Goal: Task Accomplishment & Management: Use online tool/utility

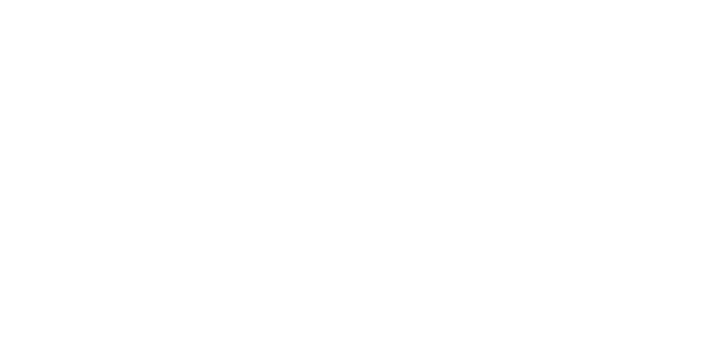
select select "*"
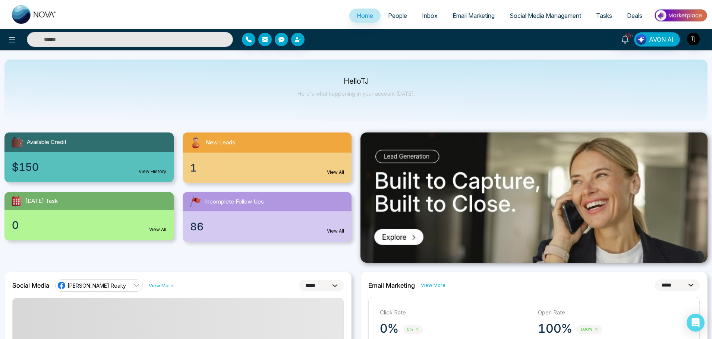
click at [605, 15] on span "Tasks" at bounding box center [604, 15] width 16 height 7
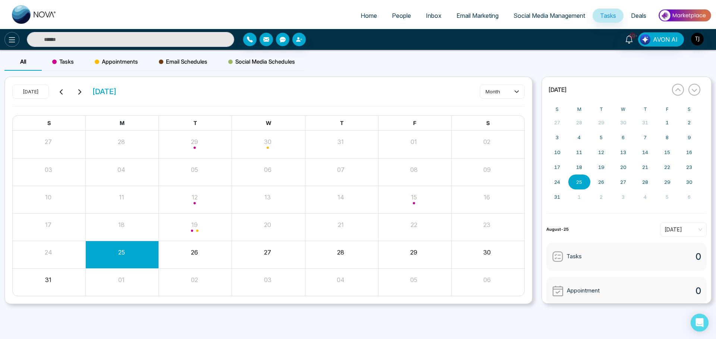
click at [13, 41] on icon at bounding box center [11, 39] width 9 height 9
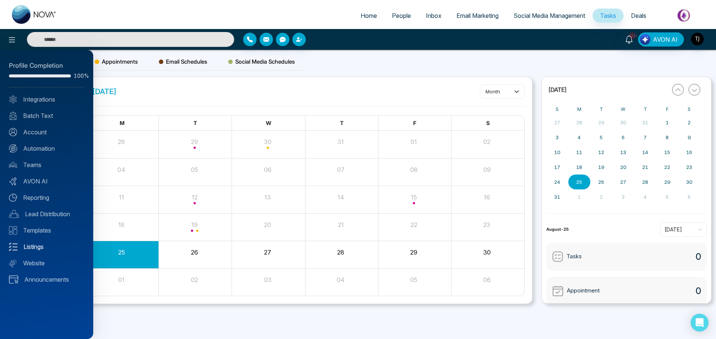
click at [26, 250] on link "Listings" at bounding box center [46, 247] width 75 height 9
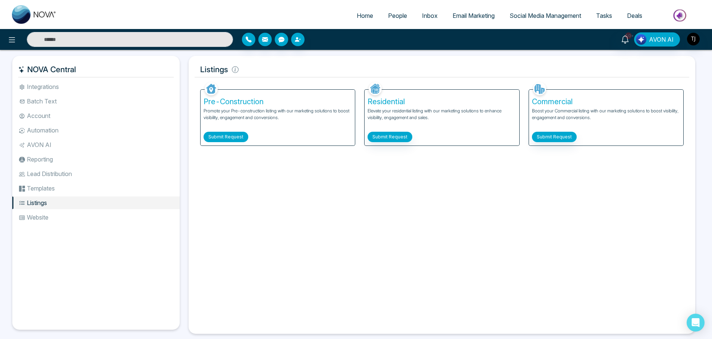
click at [232, 136] on button "Submit Request" at bounding box center [225, 137] width 45 height 10
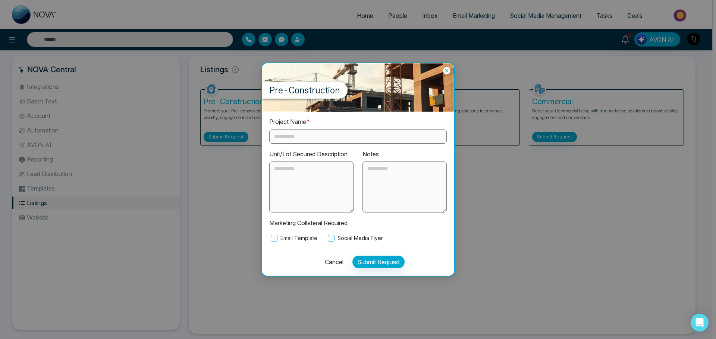
click at [337, 265] on button "Cancel" at bounding box center [331, 262] width 23 height 13
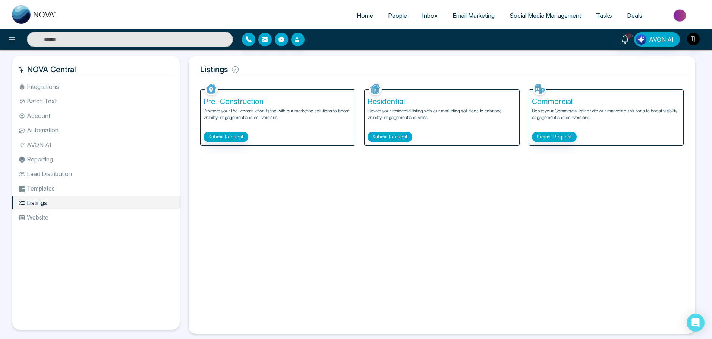
click at [394, 132] on button "Submit Request" at bounding box center [389, 137] width 45 height 10
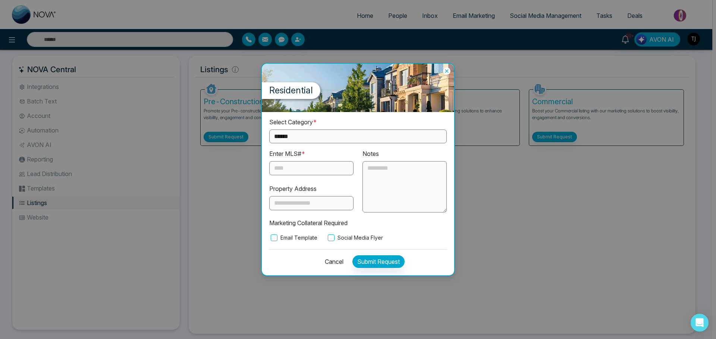
click at [448, 70] on icon at bounding box center [446, 70] width 3 height 3
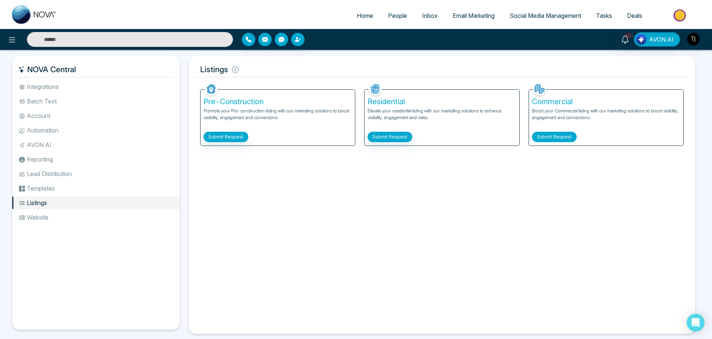
click at [562, 139] on button "Submit Request" at bounding box center [554, 137] width 45 height 10
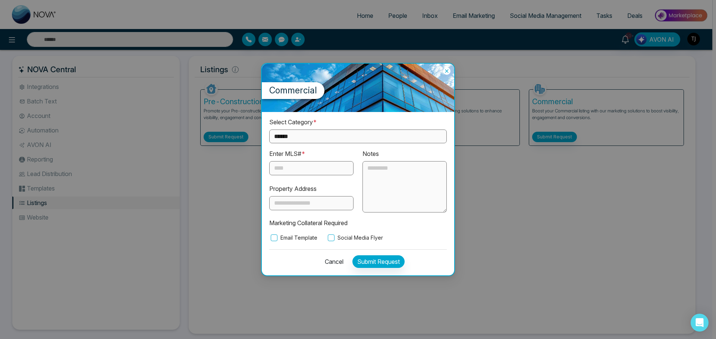
click at [453, 69] on div "Commercial" at bounding box center [358, 88] width 192 height 48
click at [445, 72] on icon at bounding box center [446, 70] width 7 height 7
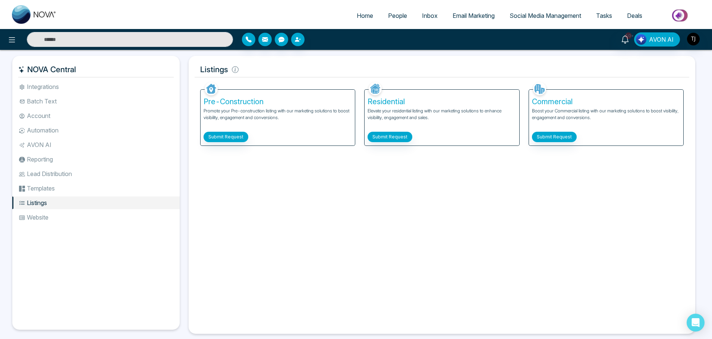
click at [377, 91] on img at bounding box center [375, 88] width 13 height 13
click at [388, 135] on button "Submit Request" at bounding box center [389, 137] width 45 height 10
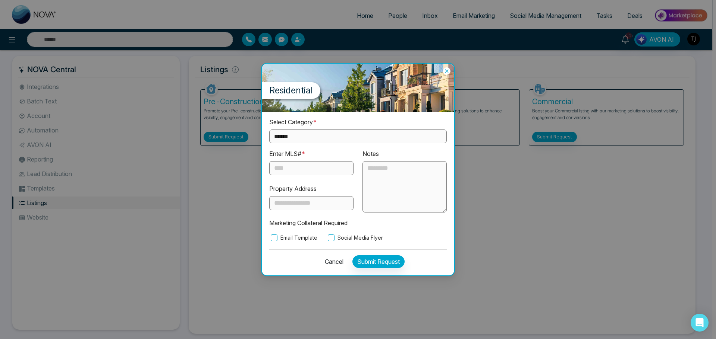
click at [444, 72] on icon at bounding box center [446, 70] width 7 height 7
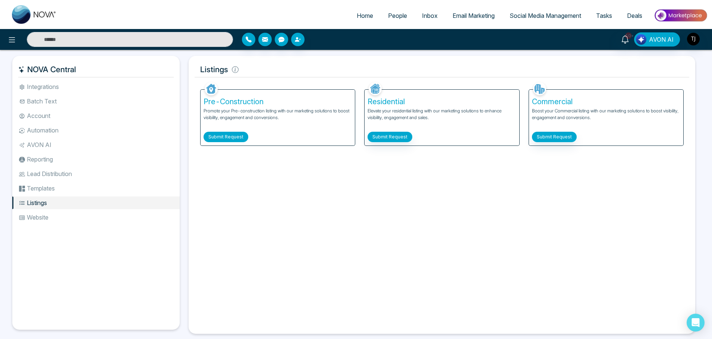
click at [240, 138] on button "Submit Request" at bounding box center [225, 137] width 45 height 10
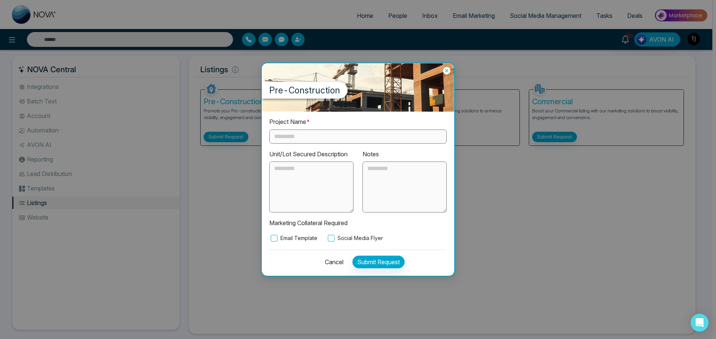
click at [448, 69] on icon at bounding box center [446, 70] width 7 height 7
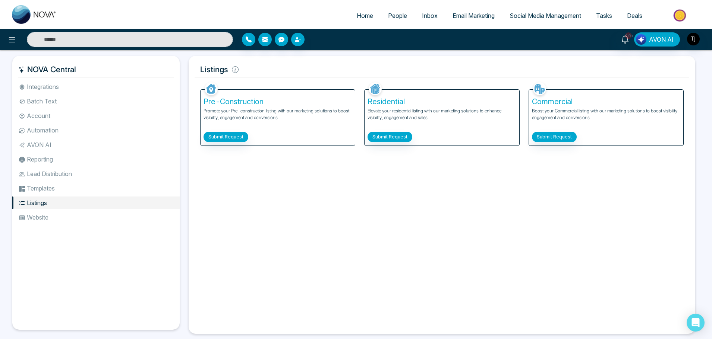
scroll to position [13, 0]
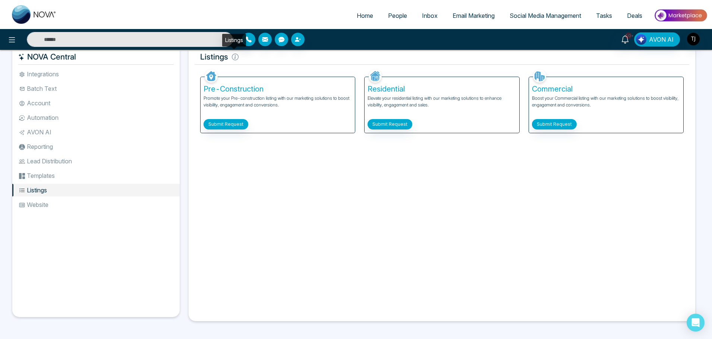
click at [236, 60] on icon at bounding box center [235, 57] width 7 height 7
click at [233, 59] on icon at bounding box center [235, 57] width 7 height 7
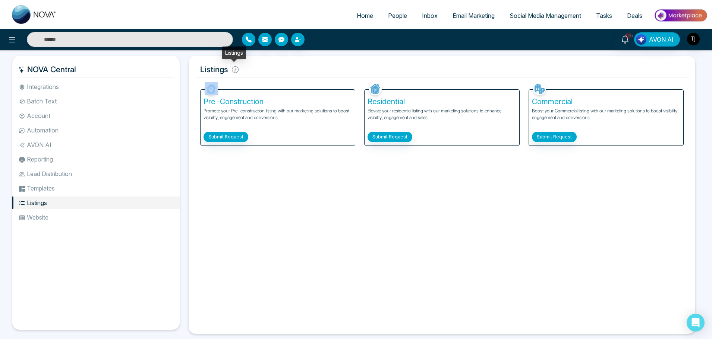
click at [234, 69] on icon at bounding box center [234, 70] width 1 height 4
click at [222, 73] on h5 "Listings" at bounding box center [442, 70] width 495 height 16
click at [232, 70] on icon at bounding box center [235, 69] width 7 height 7
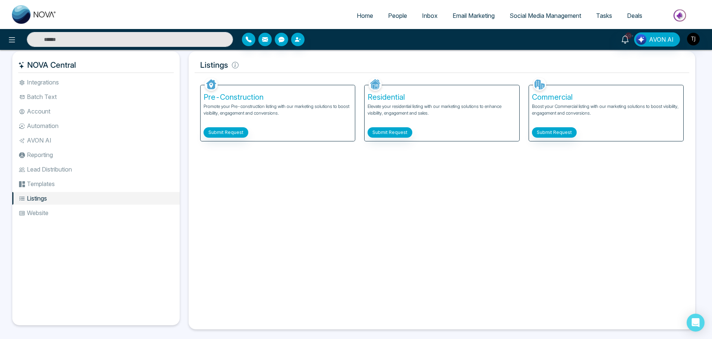
scroll to position [4, 0]
